Goal: Transaction & Acquisition: Purchase product/service

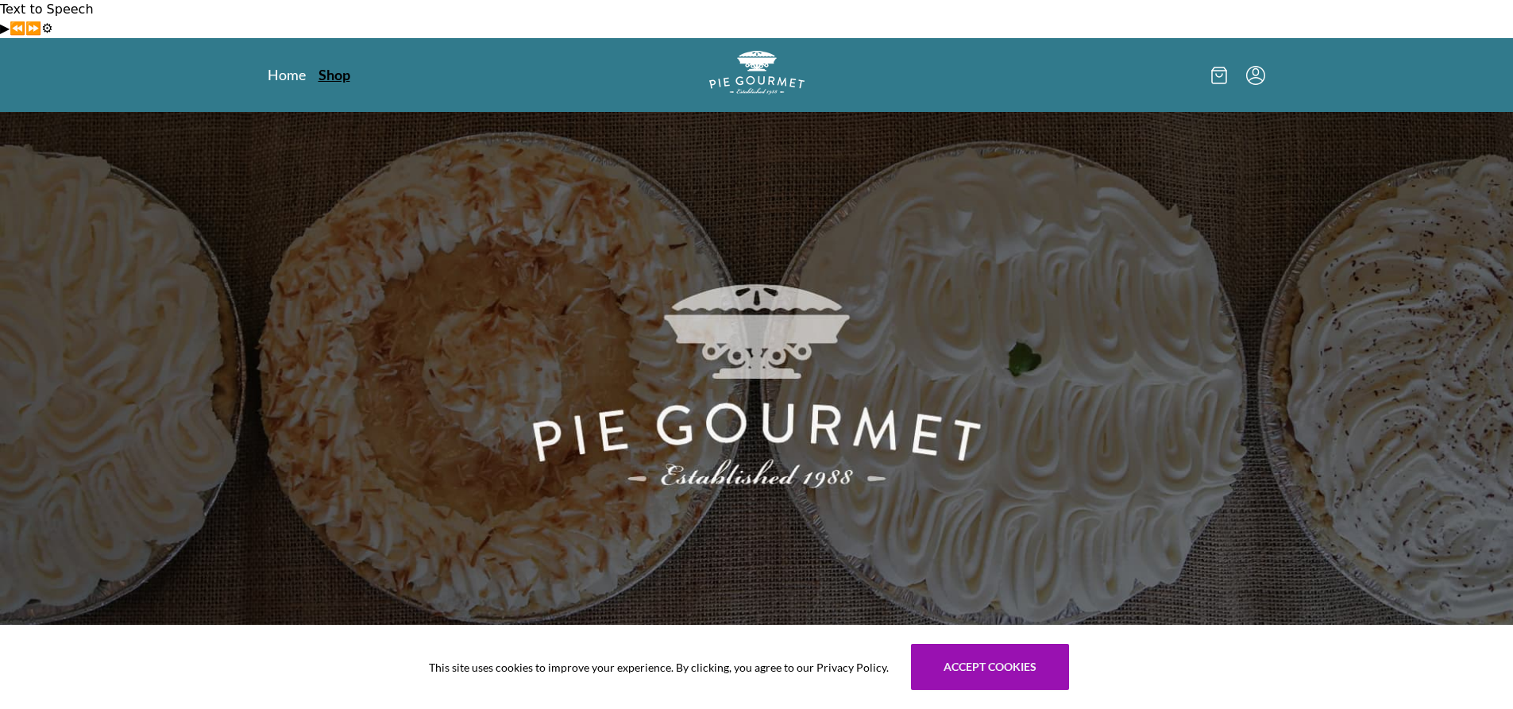
click at [335, 65] on link "Shop" at bounding box center [335, 74] width 32 height 19
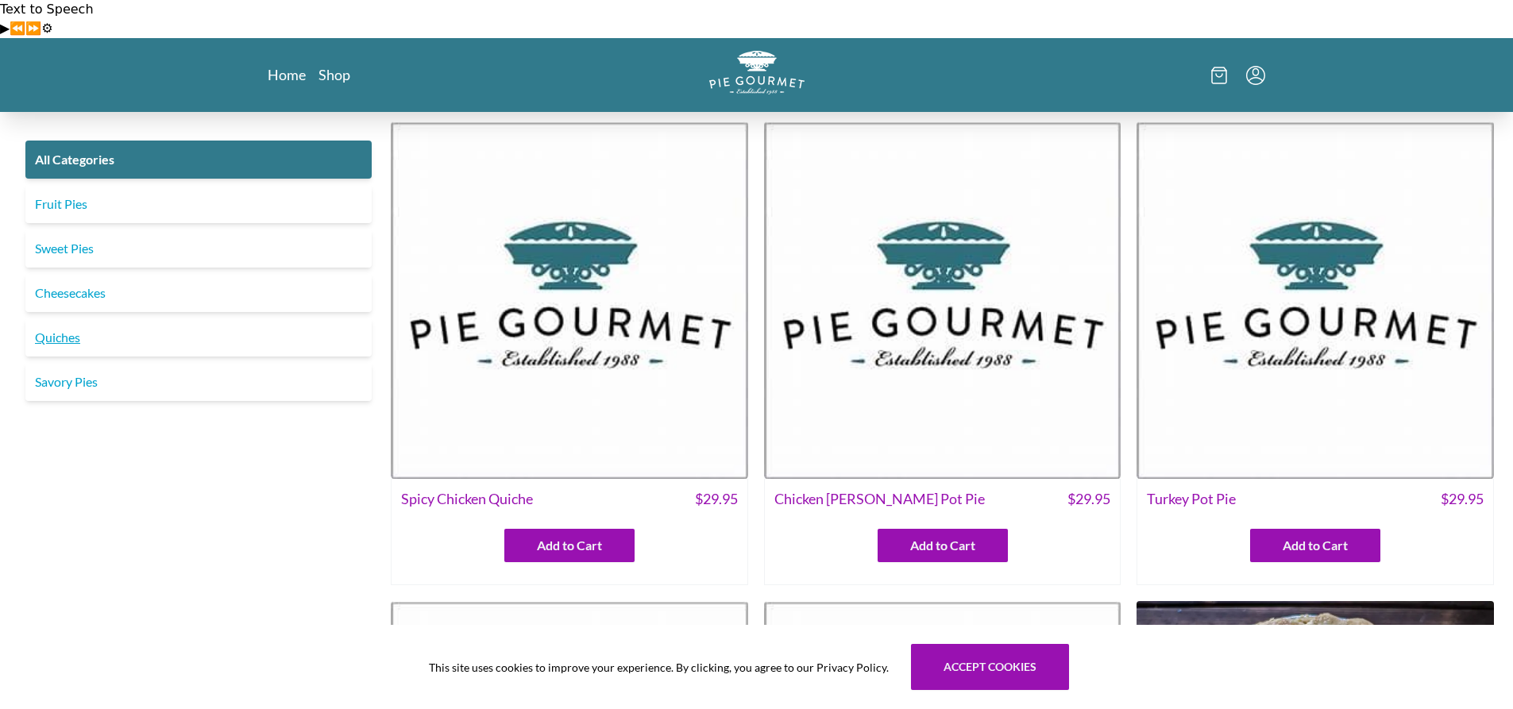
click at [68, 329] on link "Quiches" at bounding box center [198, 338] width 346 height 38
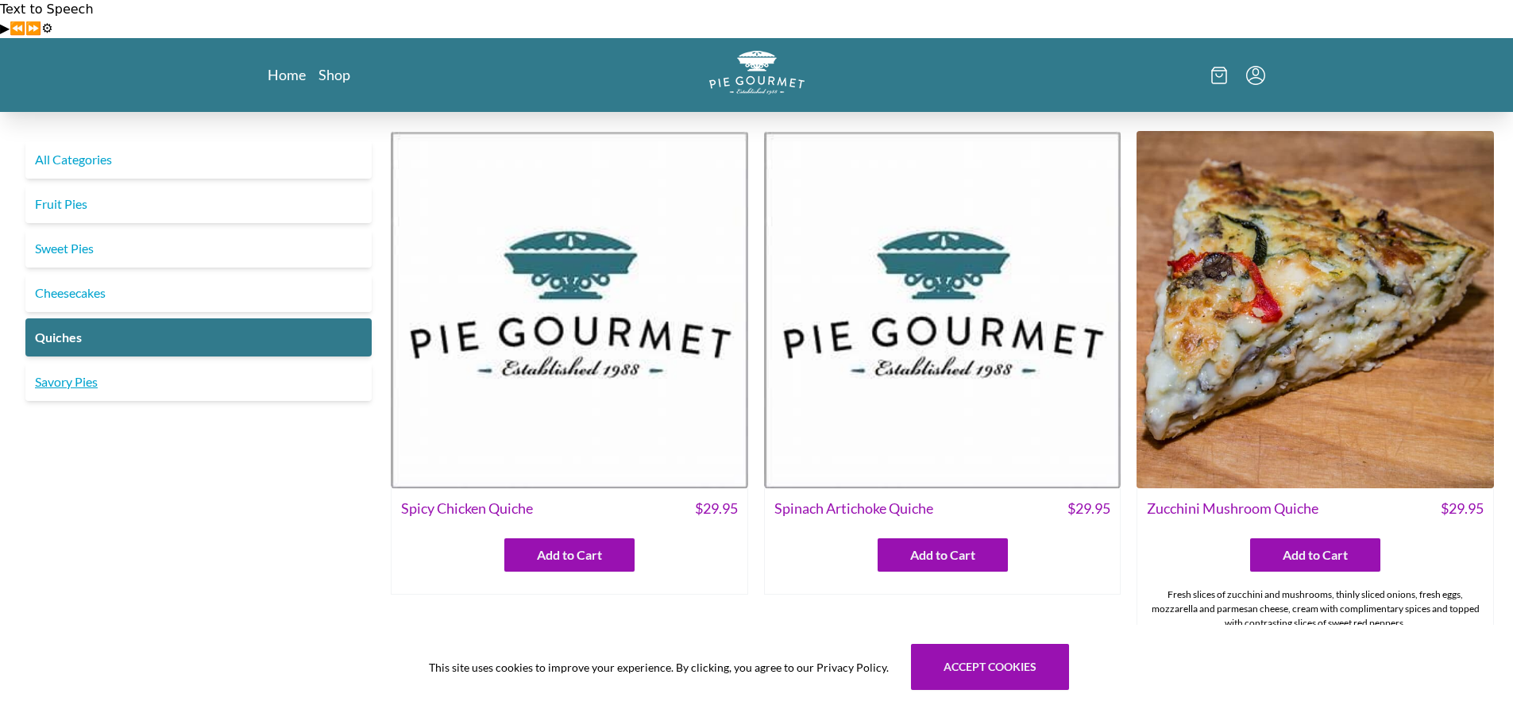
click at [116, 368] on link "Savory Pies" at bounding box center [198, 382] width 346 height 38
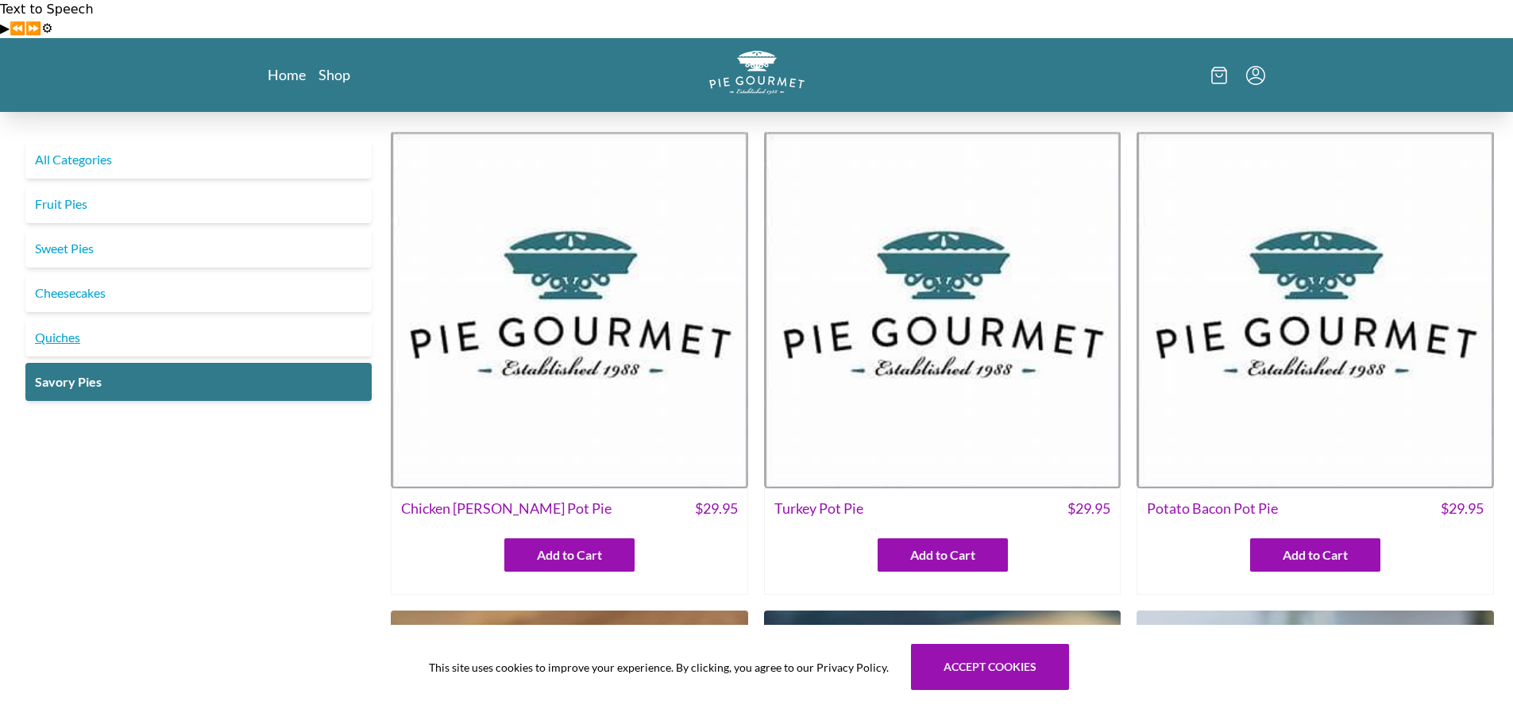
click at [69, 327] on link "Quiches" at bounding box center [198, 338] width 346 height 38
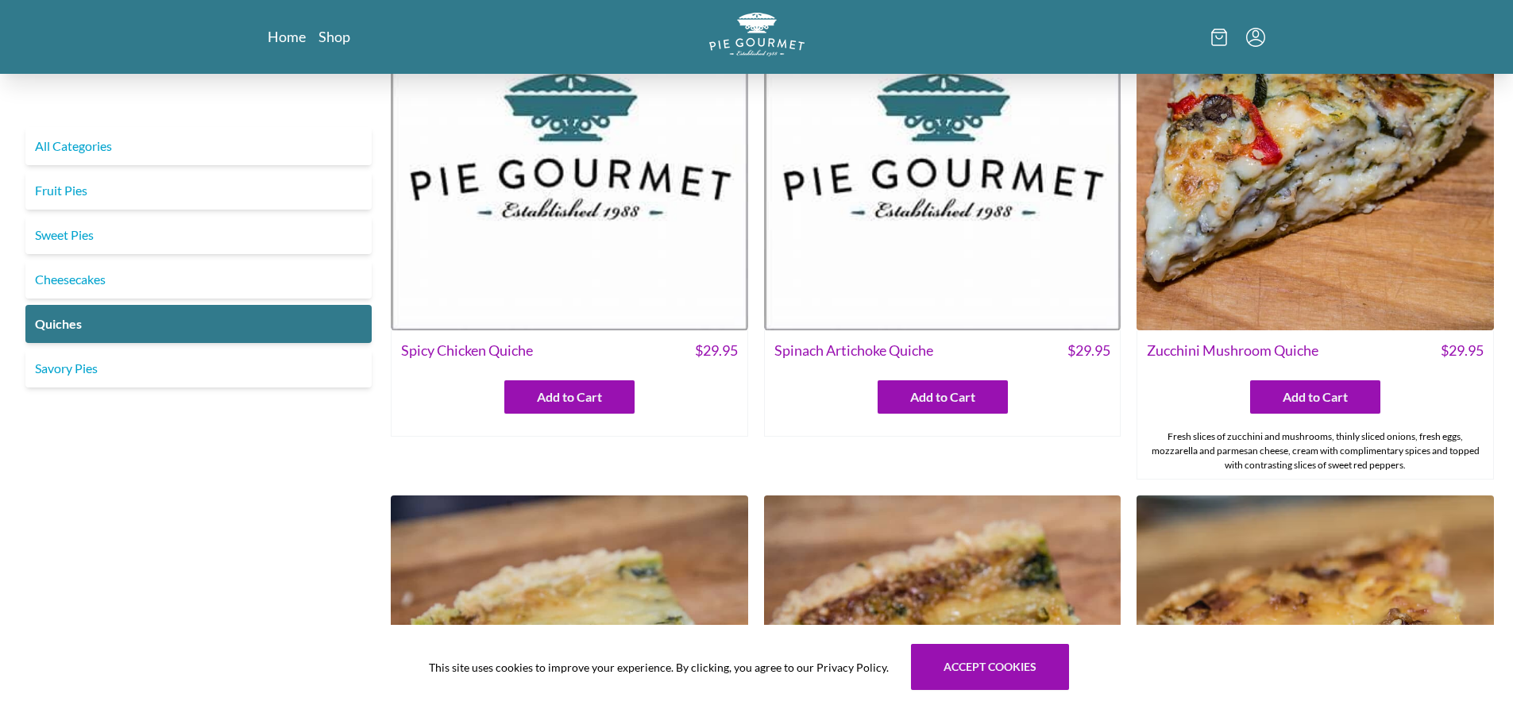
scroll to position [159, 0]
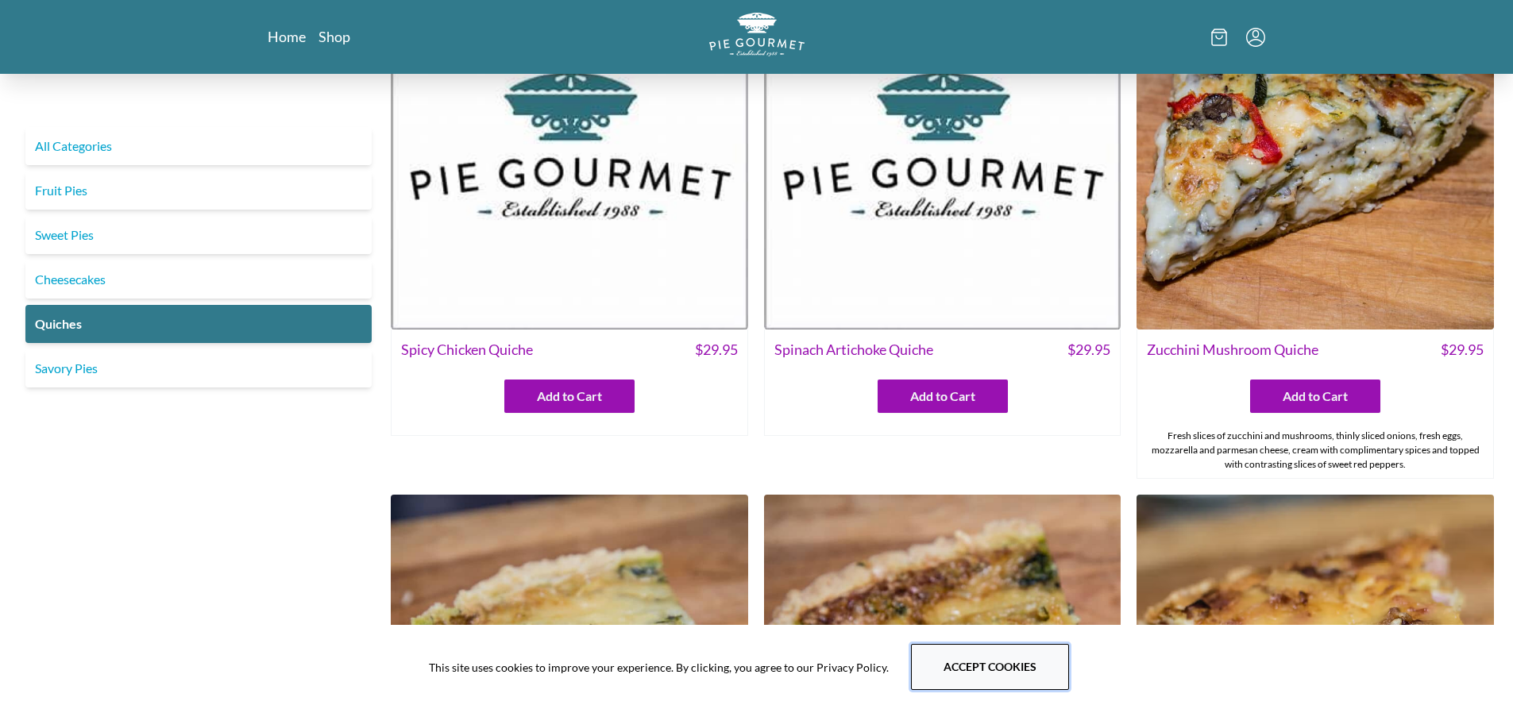
click at [1001, 670] on button "Accept cookies" at bounding box center [990, 667] width 158 height 46
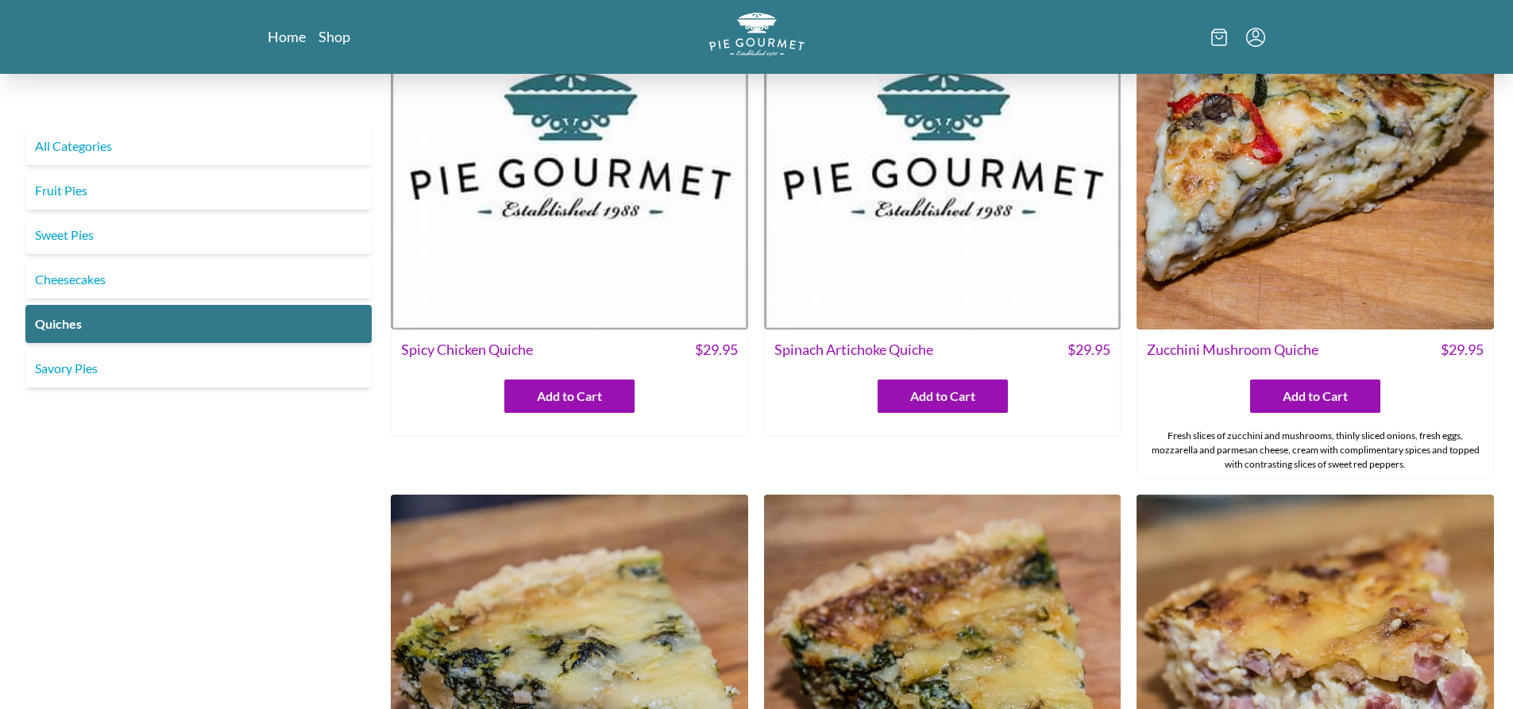
scroll to position [0, 0]
